Goal: Information Seeking & Learning: Learn about a topic

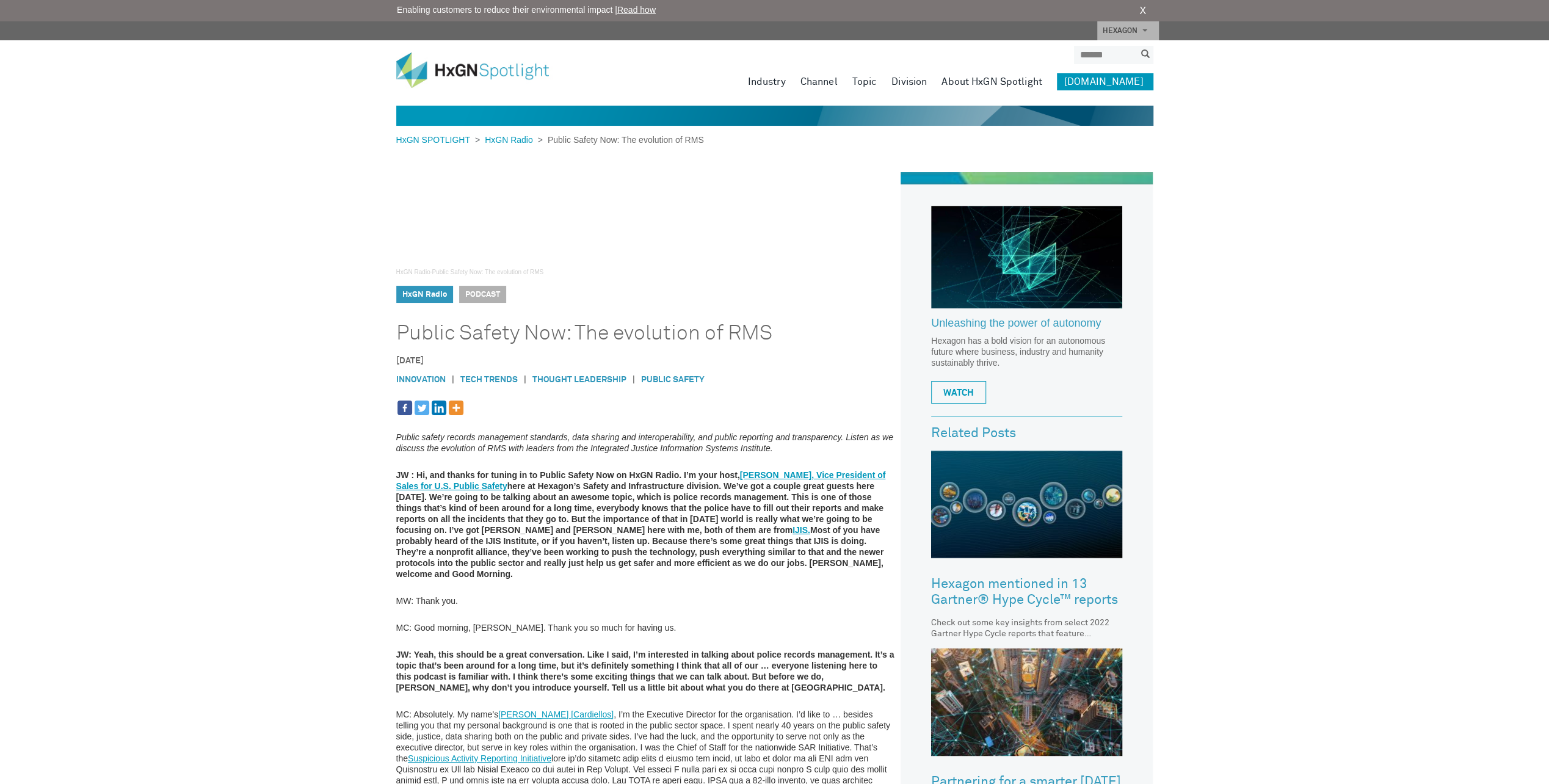
click at [977, 595] on link "Hexagon mentioned in 13 Gartner® Hype Cycle™ reports" at bounding box center [1026, 593] width 191 height 50
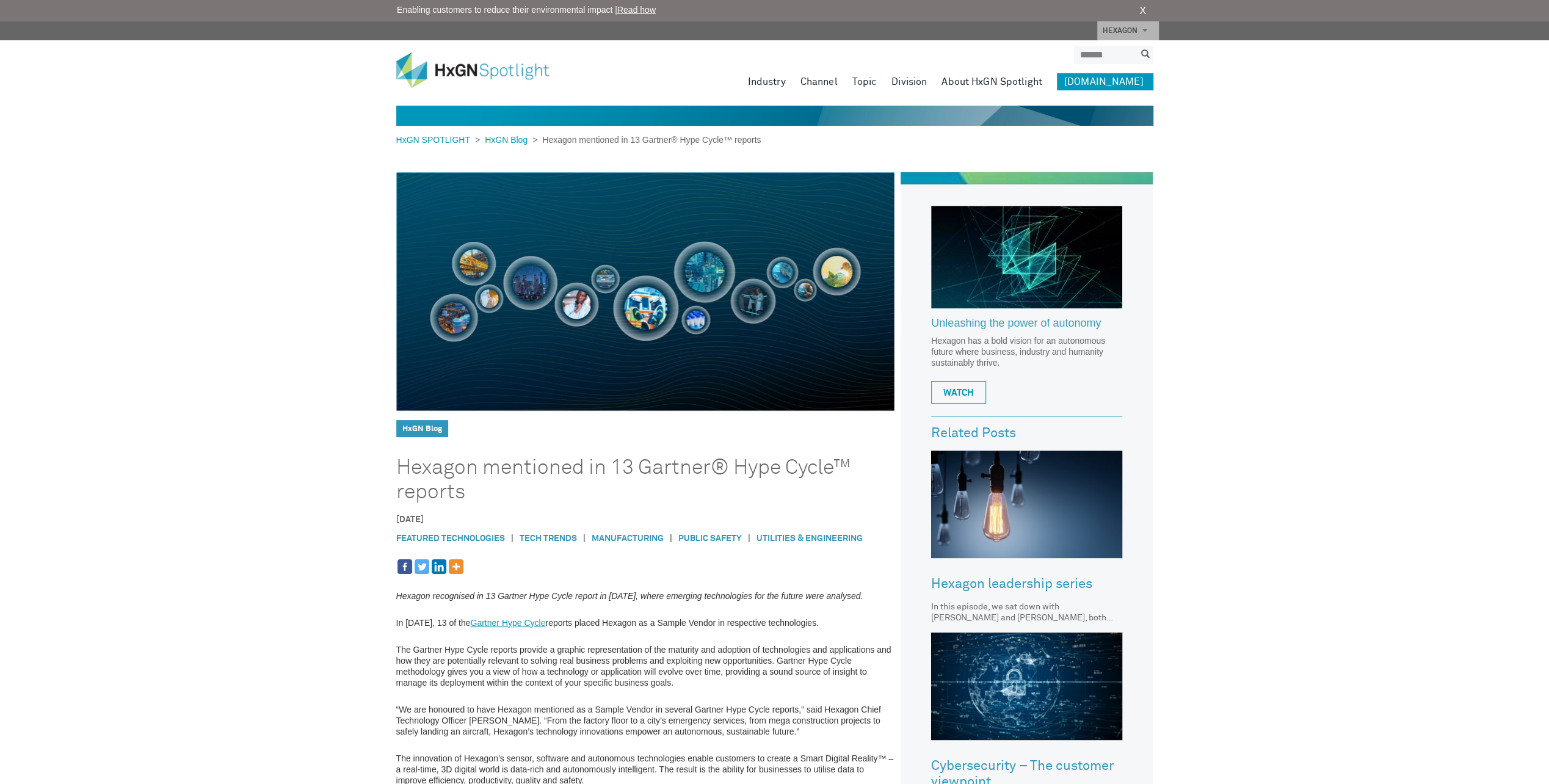
click at [510, 621] on link "Gartner Hype Cycle" at bounding box center [507, 623] width 75 height 10
drag, startPoint x: 640, startPoint y: 464, endPoint x: 640, endPoint y: 487, distance: 23.0
click at [640, 487] on h1 "Hexagon mentioned in 13 Gartner® Hype Cycle™ reports" at bounding box center [628, 480] width 463 height 49
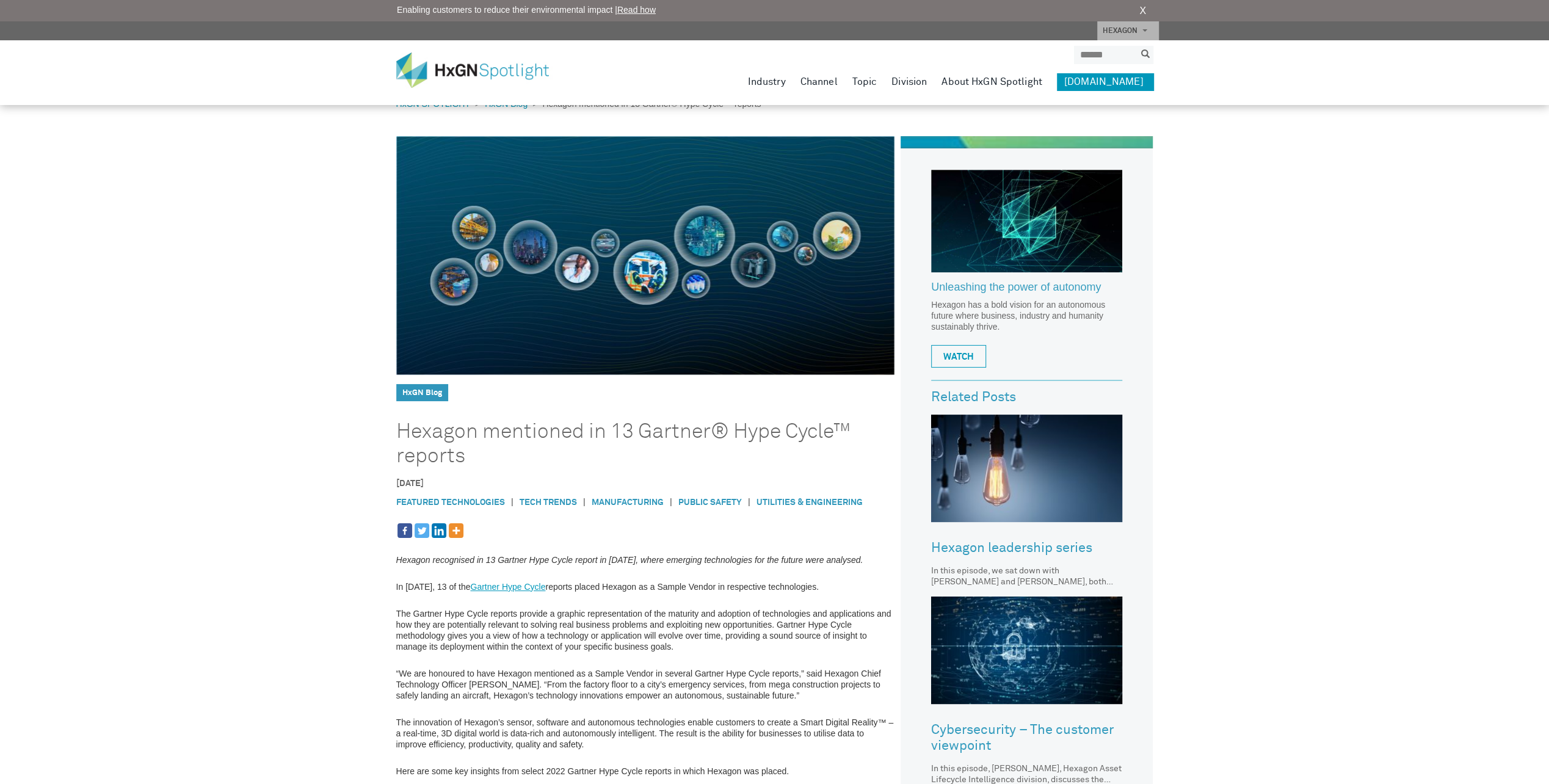
scroll to position [61, 0]
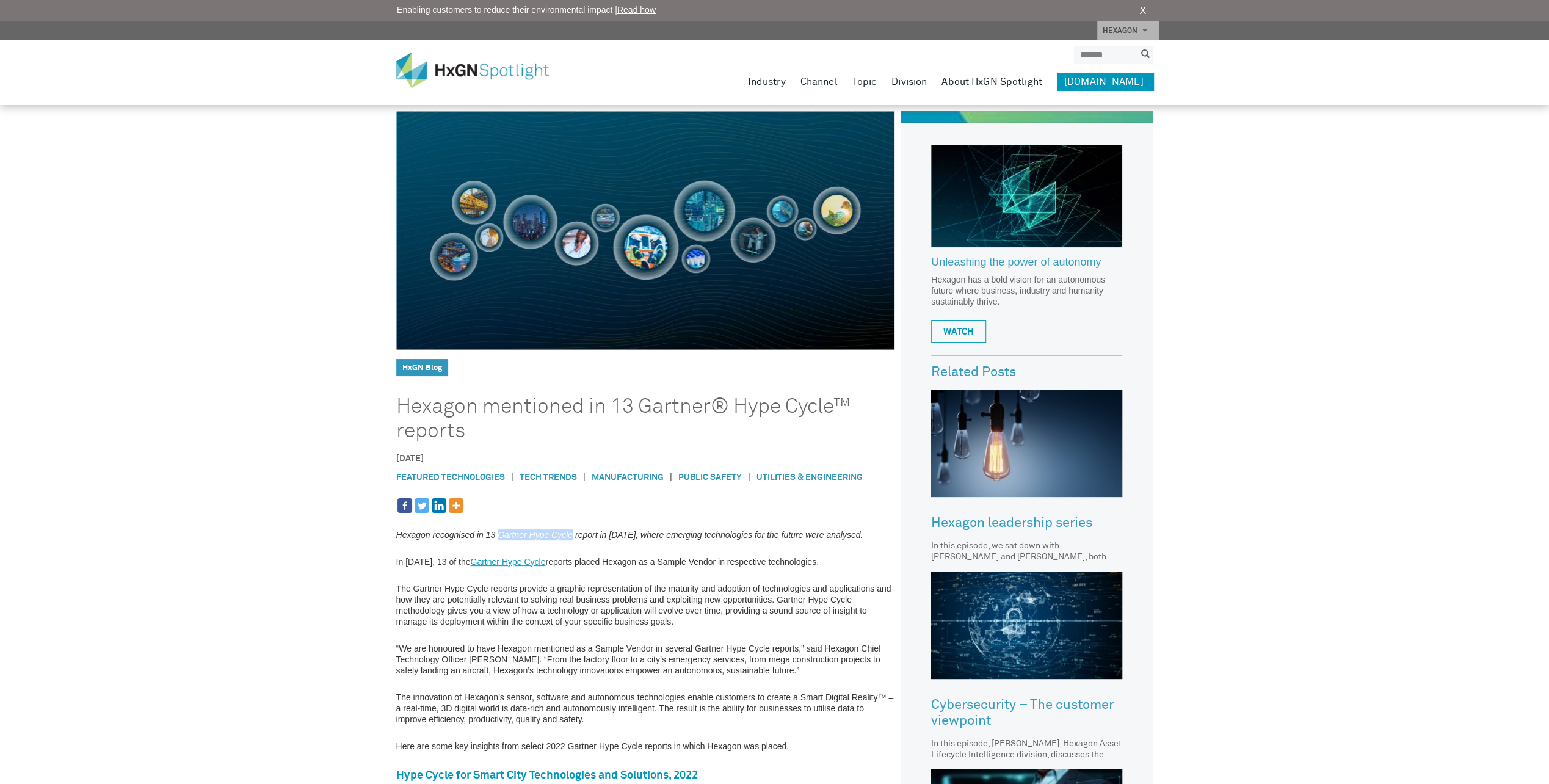
drag, startPoint x: 498, startPoint y: 532, endPoint x: 572, endPoint y: 535, distance: 74.1
click at [572, 535] on em "Hexagon recognised in 13 Gartner Hype Cycle report in 2022, where emerging tech…" at bounding box center [630, 535] width 467 height 10
copy em "Gartner Hype Cycle"
drag, startPoint x: 744, startPoint y: 535, endPoint x: 496, endPoint y: 534, distance: 248.0
click at [496, 534] on em "Hexagon recognised in 13 Gartner Hype Cycle report in 2022, where emerging tech…" at bounding box center [630, 535] width 467 height 10
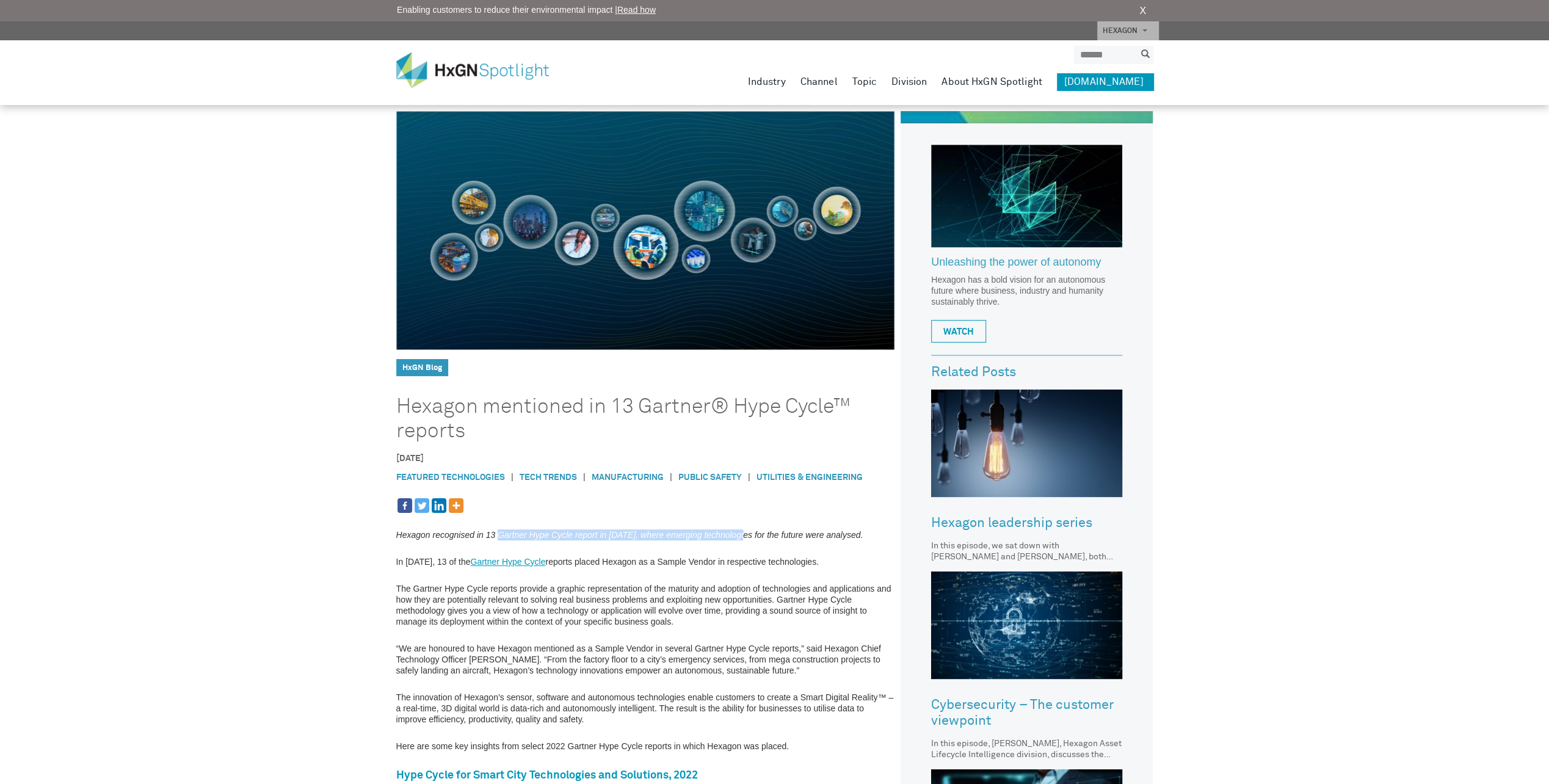
copy em "Gartner Hype Cycle report in 2022, where emerging technologies"
